Goal: Task Accomplishment & Management: Manage account settings

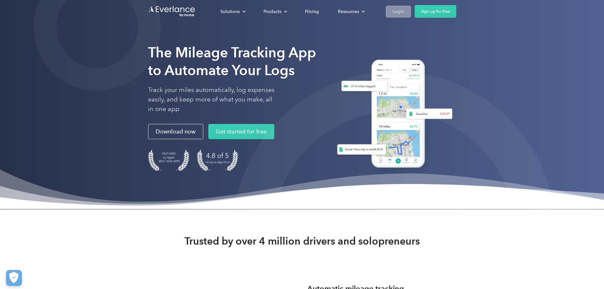
click at [404, 12] on div "Login" at bounding box center [399, 12] width 12 height 8
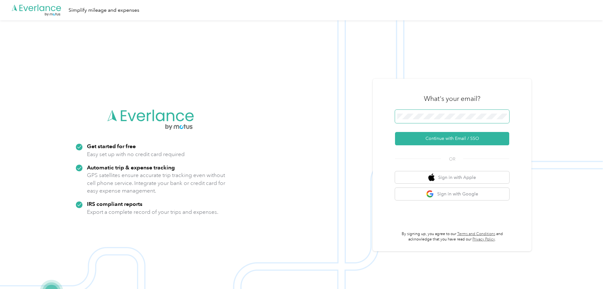
click at [442, 111] on span at bounding box center [452, 116] width 114 height 13
click at [443, 135] on button "Continue with Email / SSO" at bounding box center [452, 138] width 114 height 13
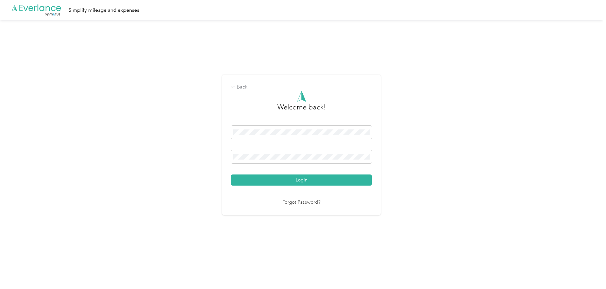
click at [311, 179] on button "Login" at bounding box center [301, 179] width 141 height 11
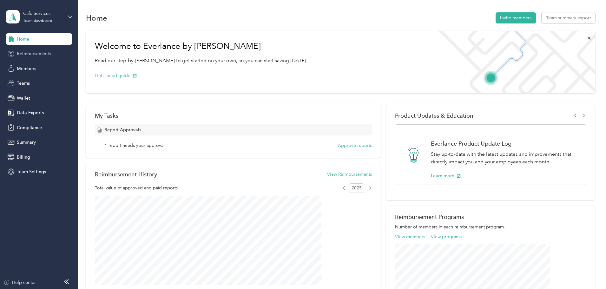
click at [30, 55] on span "Reimbursements" at bounding box center [34, 53] width 34 height 7
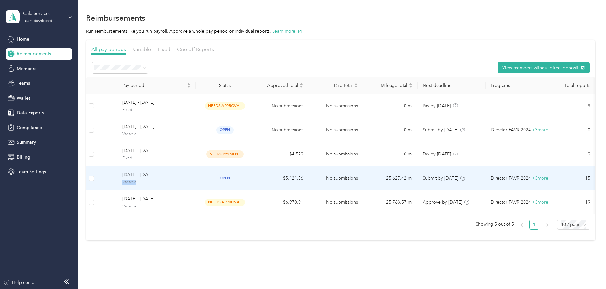
click at [191, 180] on div "September 1 - 30, 2025 Variable" at bounding box center [156, 178] width 68 height 14
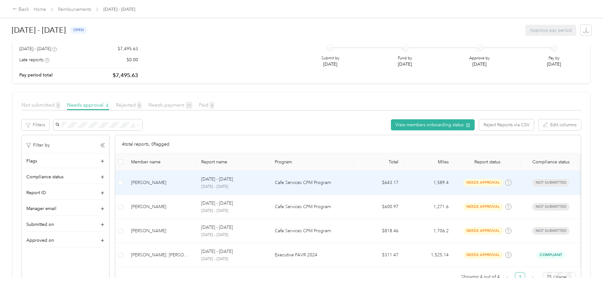
scroll to position [63, 0]
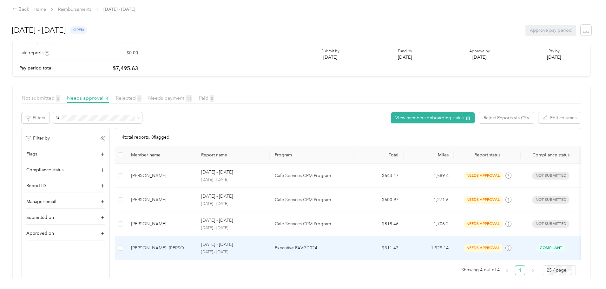
click at [492, 246] on span "needs approval" at bounding box center [483, 247] width 40 height 7
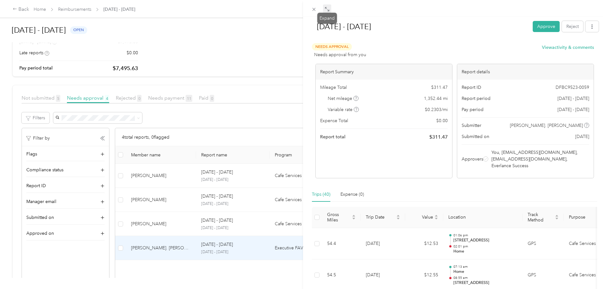
click at [328, 11] on icon at bounding box center [326, 9] width 5 height 5
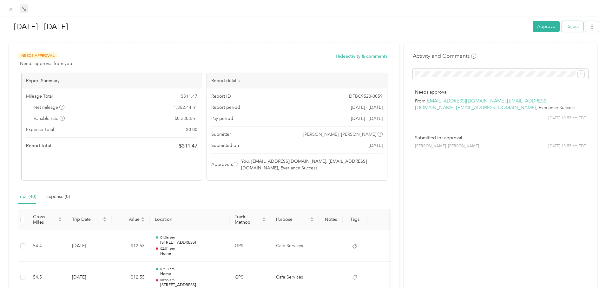
click at [568, 28] on button "Reject" at bounding box center [572, 26] width 21 height 11
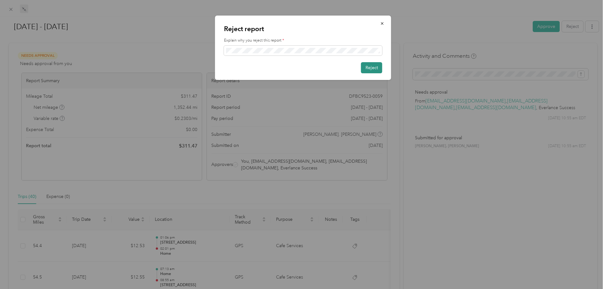
click at [366, 65] on button "Reject" at bounding box center [371, 67] width 21 height 11
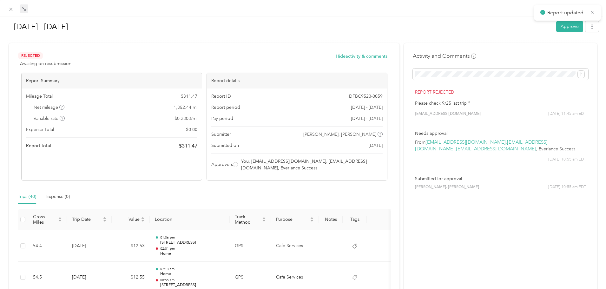
scroll to position [61, 0]
click at [7, 5] on span at bounding box center [11, 9] width 9 height 9
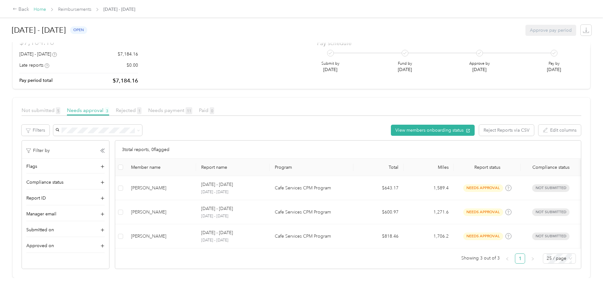
click at [46, 8] on link "Home" at bounding box center [40, 9] width 12 height 5
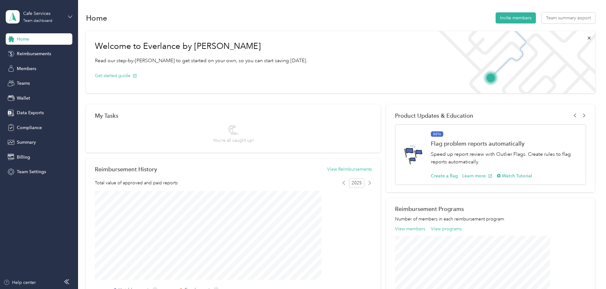
click at [68, 16] on icon at bounding box center [70, 17] width 4 height 4
click at [20, 76] on div "Log out" at bounding box center [72, 80] width 125 height 11
